Goal: Task Accomplishment & Management: Use online tool/utility

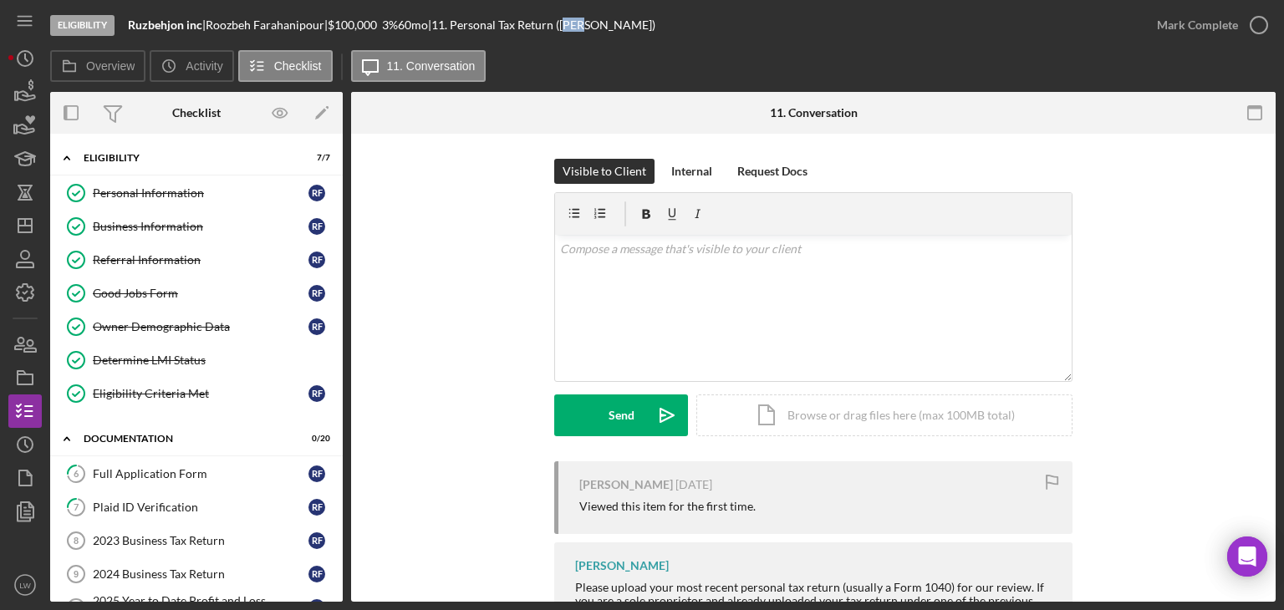
drag, startPoint x: 618, startPoint y: 44, endPoint x: 593, endPoint y: 43, distance: 26.0
click at [595, 43] on div "Eligibility Ruzbehjon inc | [PERSON_NAME] | $100,000 $20,000 3 % 60 mo | 11. Pe…" at bounding box center [595, 25] width 1090 height 50
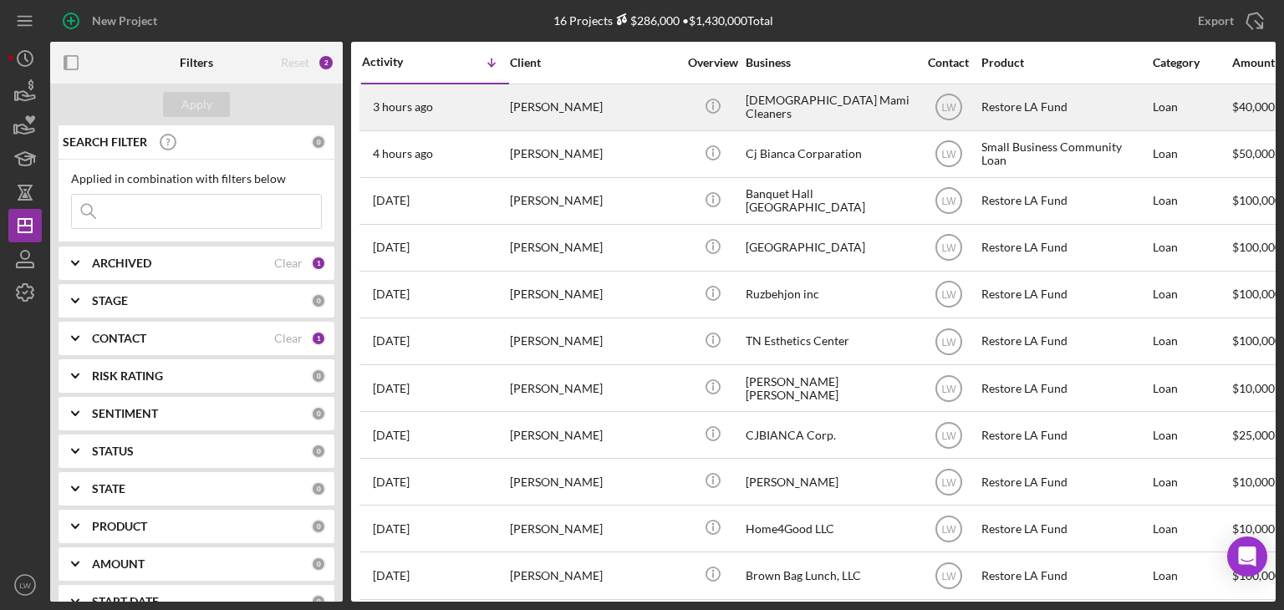
click at [506, 114] on div "3 hours ago Kali Batista" at bounding box center [435, 107] width 146 height 44
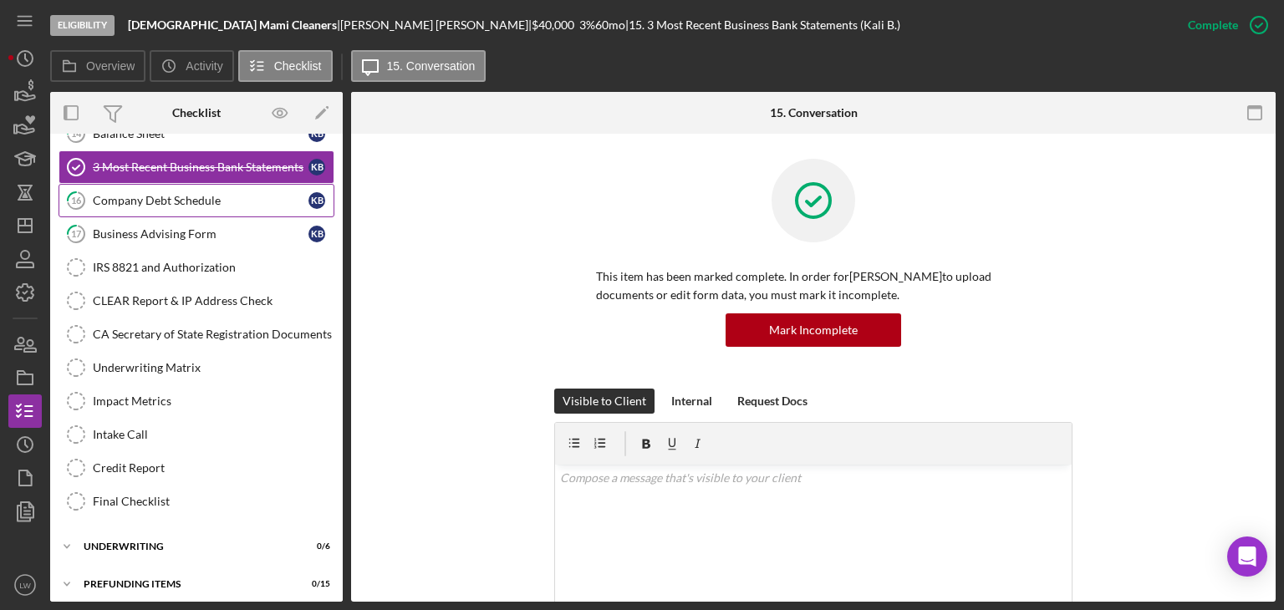
scroll to position [365, 0]
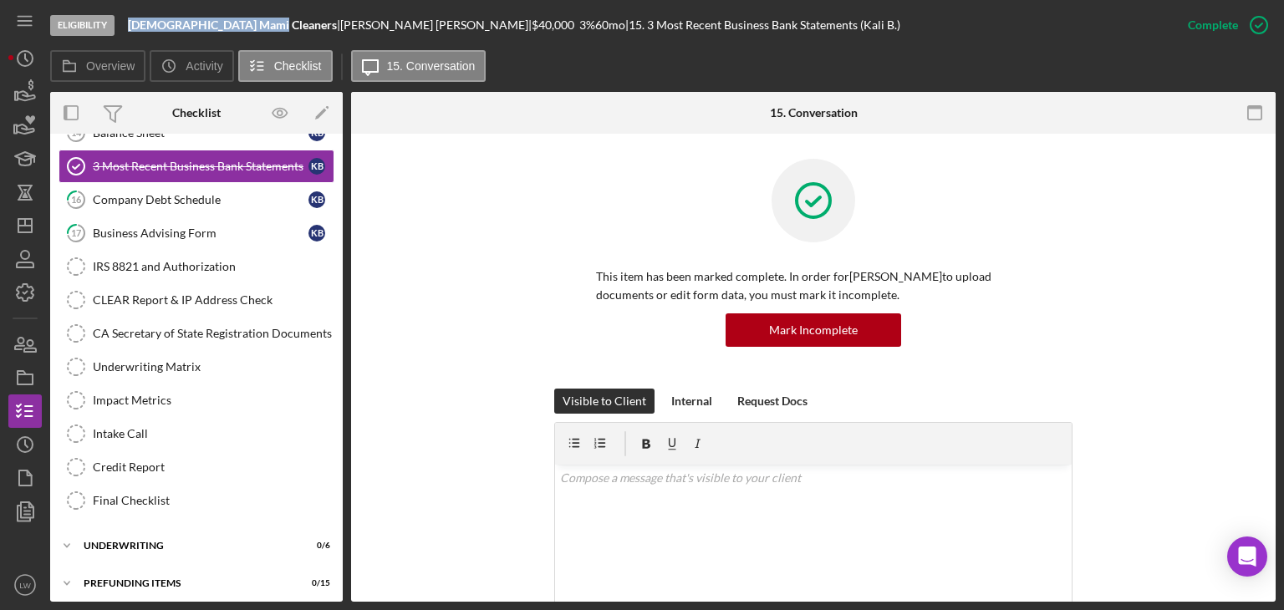
drag, startPoint x: 264, startPoint y: 24, endPoint x: 129, endPoint y: 25, distance: 135.4
click at [129, 25] on b "Dominican Mami Cleaners" at bounding box center [232, 25] width 209 height 14
copy b "Dominican Mami Cleaners"
click at [187, 271] on link "IRS 8821 and Authorization IRS 8821 and Authorization" at bounding box center [197, 266] width 276 height 33
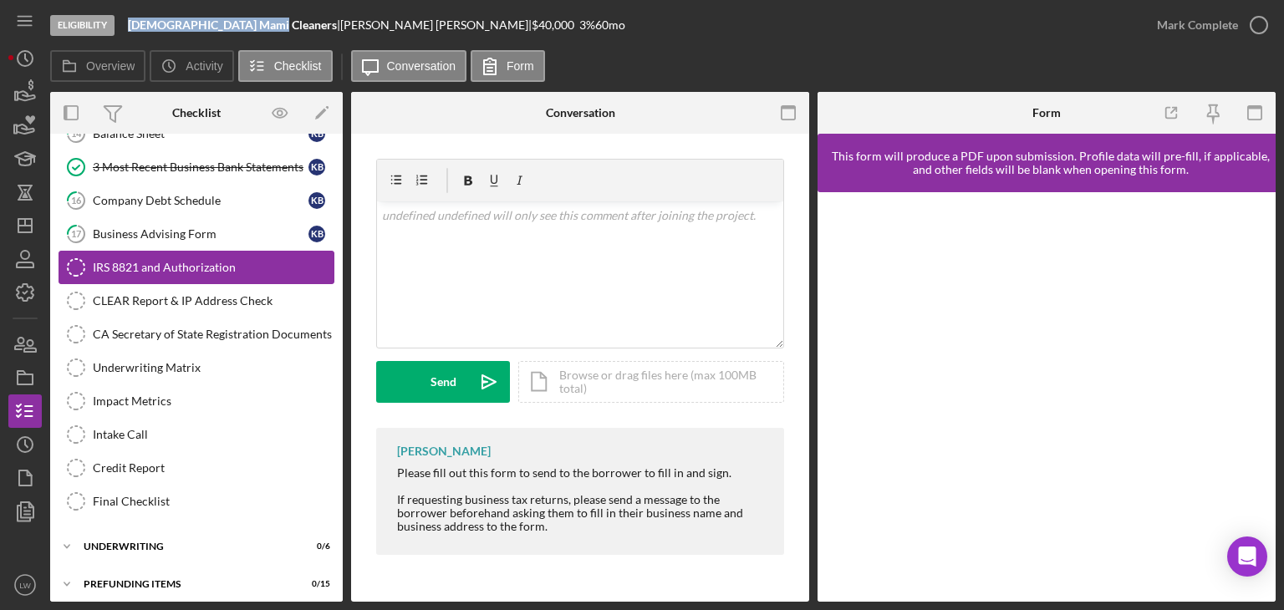
scroll to position [365, 0]
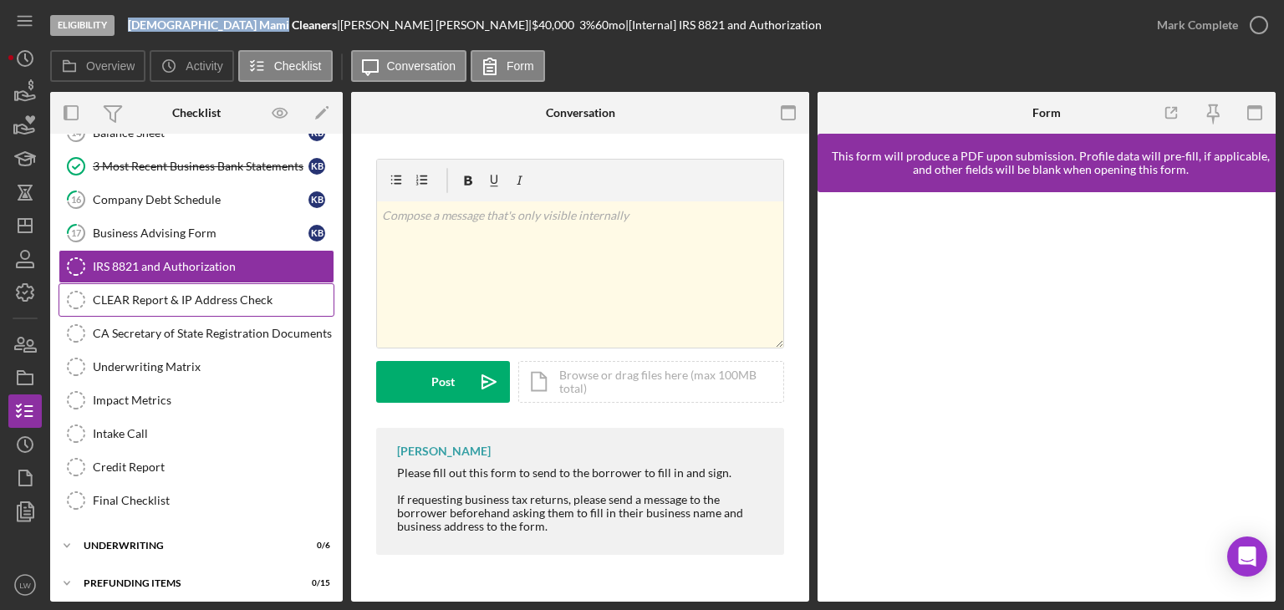
click at [164, 293] on div "CLEAR Report & IP Address Check" at bounding box center [213, 299] width 241 height 13
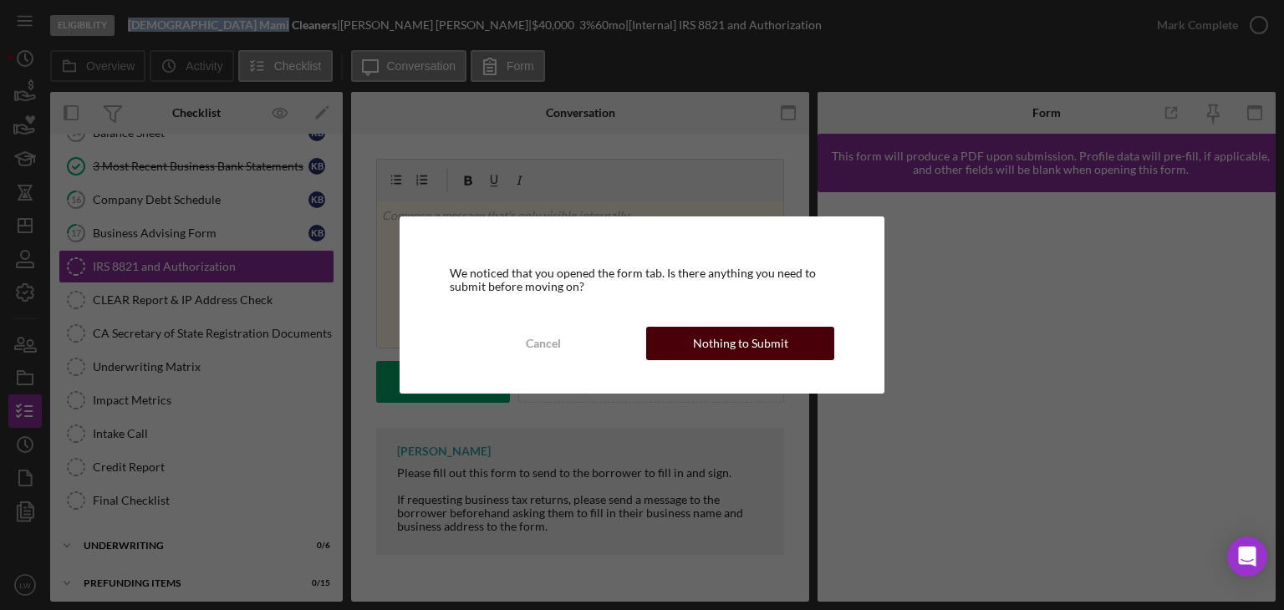
click at [729, 345] on div "Nothing to Submit" at bounding box center [740, 343] width 95 height 33
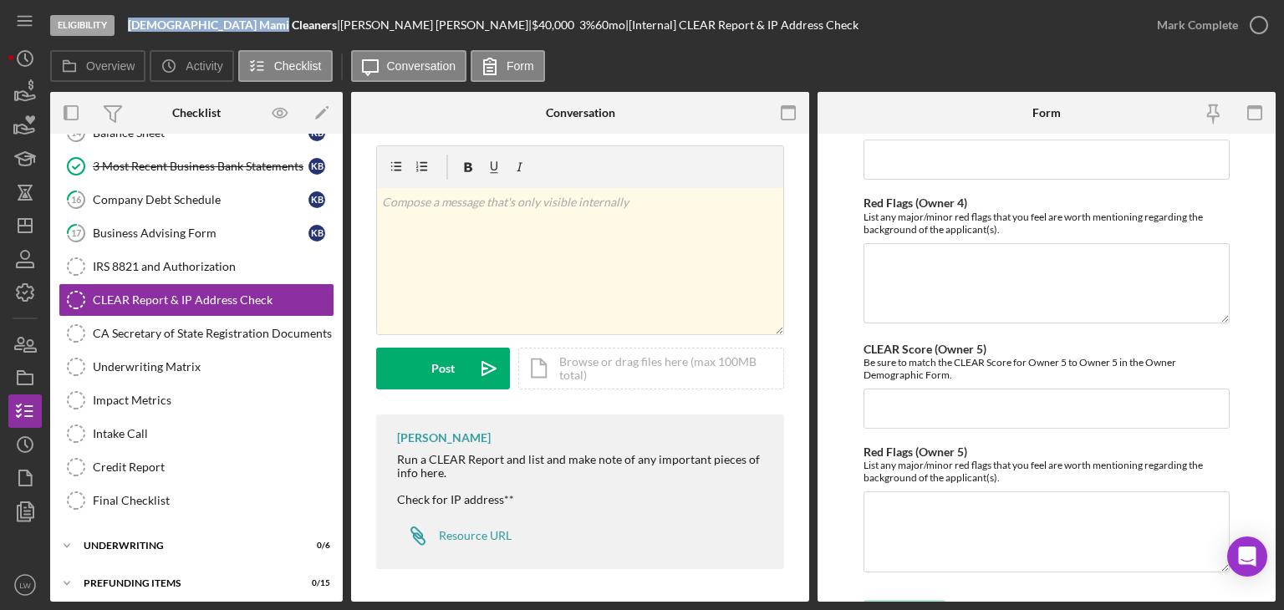
scroll to position [885, 0]
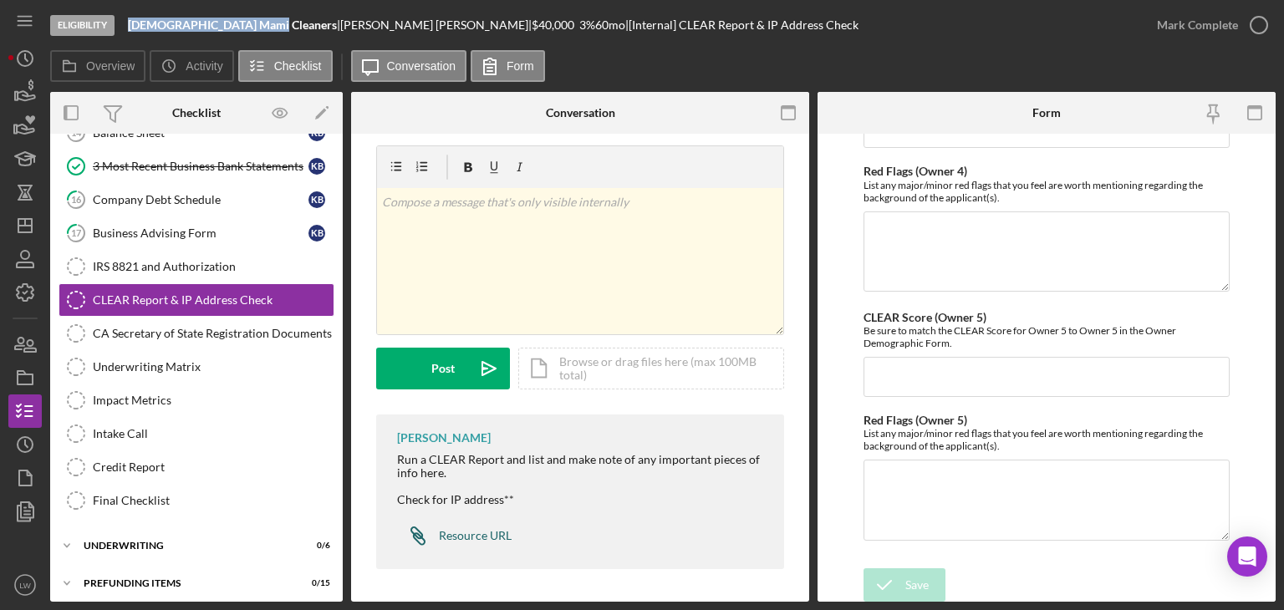
click at [485, 532] on div "Resource URL" at bounding box center [475, 535] width 73 height 13
click at [21, 93] on icon "button" at bounding box center [25, 92] width 42 height 42
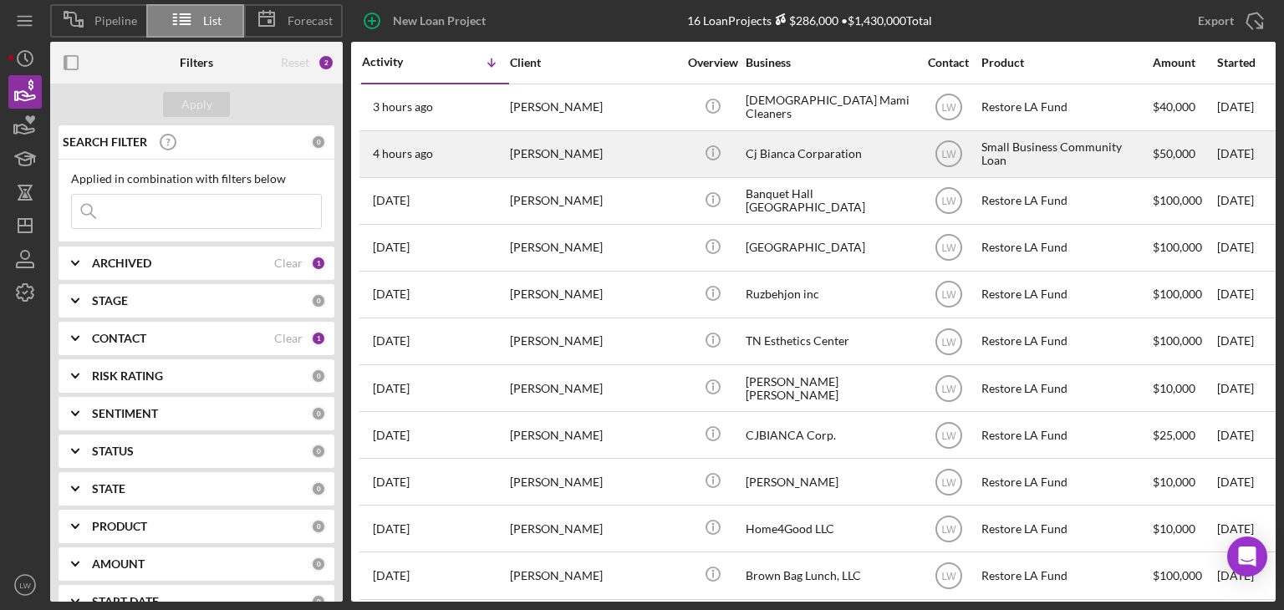
click at [583, 153] on div "Cesar Lopez" at bounding box center [593, 154] width 167 height 44
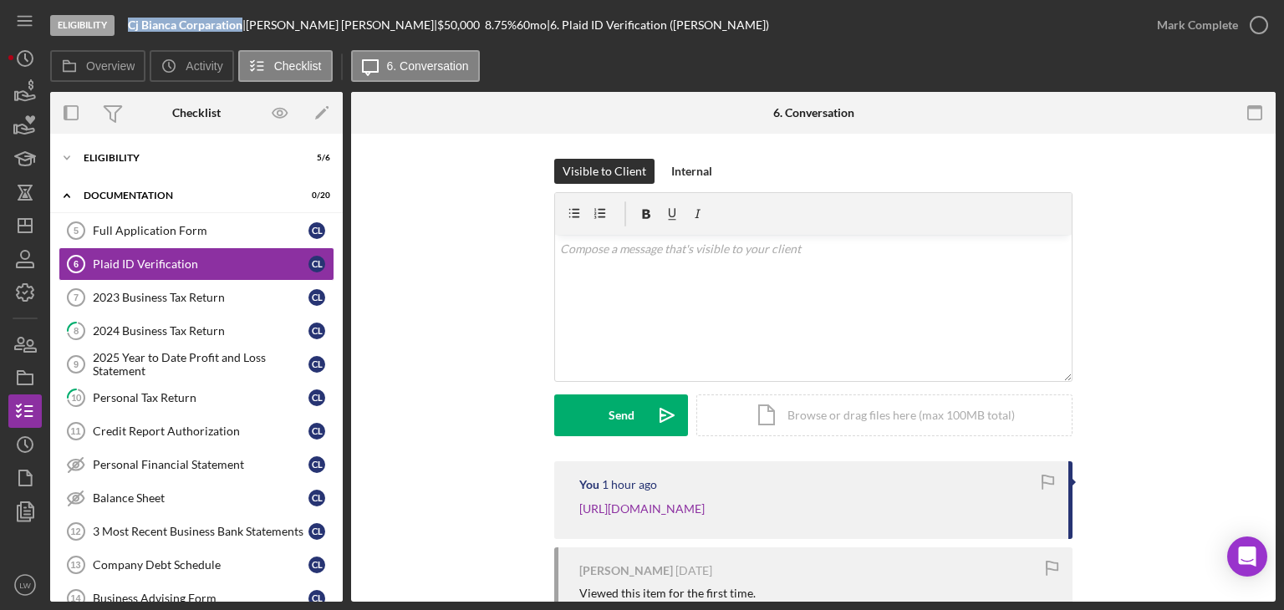
drag, startPoint x: 244, startPoint y: 24, endPoint x: 120, endPoint y: 18, distance: 124.7
click at [120, 18] on div "Eligibility Cj Bianca Corparation | Cesar Lopez | $50,000 $10,000 8.75 % 60 mo …" at bounding box center [595, 25] width 1090 height 50
copy div "Cj Bianca Corparation"
